Goal: Information Seeking & Learning: Find specific fact

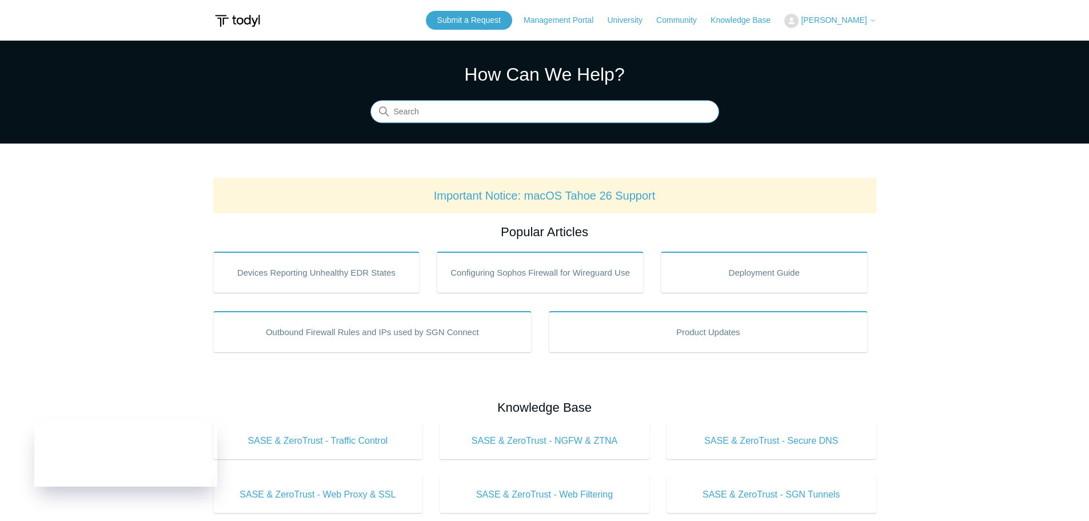
click at [417, 106] on input "Search" at bounding box center [544, 112] width 349 height 23
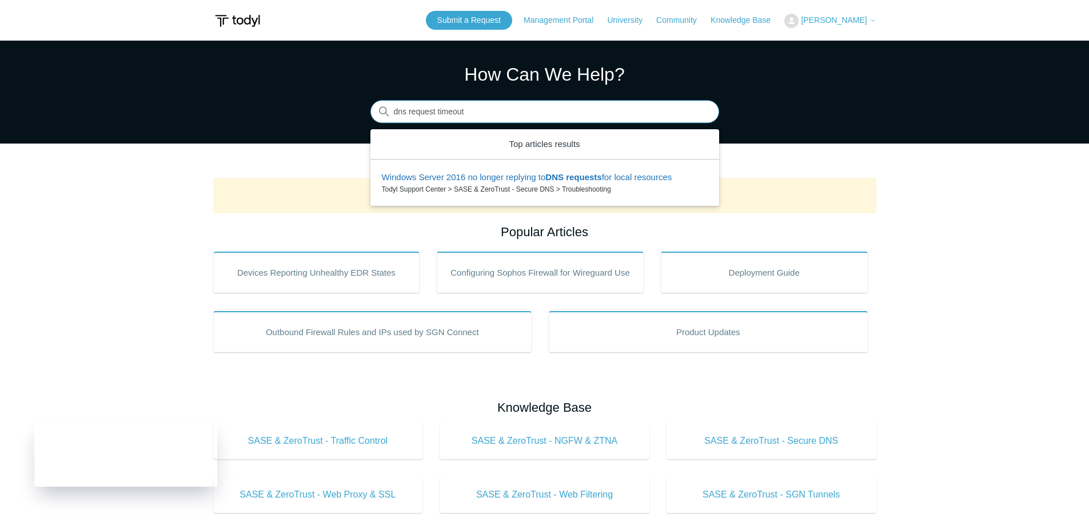
type input "dns request timeout"
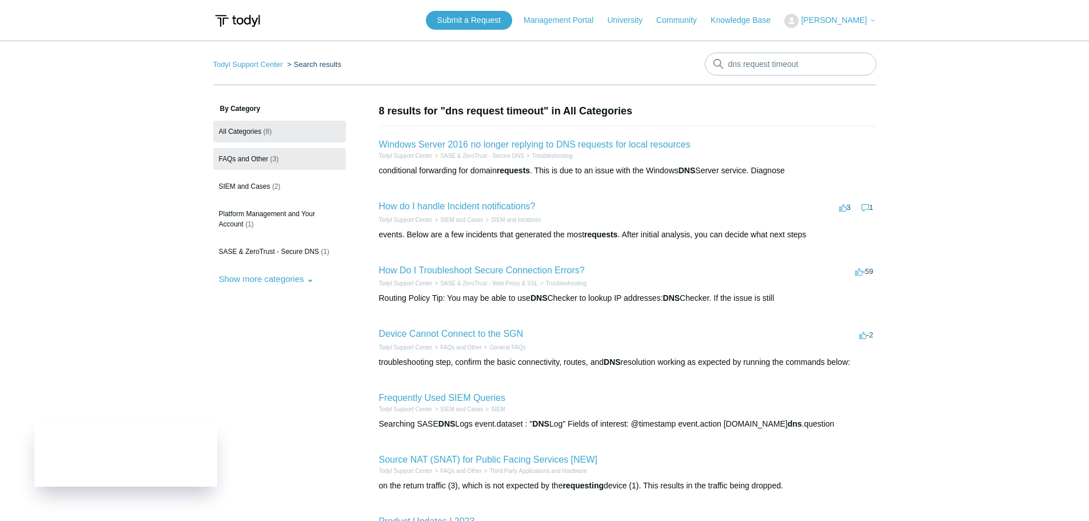
click at [269, 159] on link "FAQs and Other (3)" at bounding box center [279, 159] width 133 height 22
